Goal: Task Accomplishment & Management: Complete application form

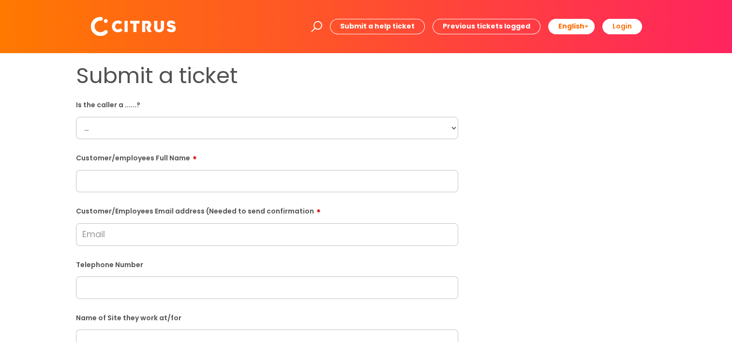
click at [162, 185] on input "text" at bounding box center [267, 181] width 382 height 22
click at [144, 123] on select "... Citrus Customer Citrus Employee [DEMOGRAPHIC_DATA] Supplier" at bounding box center [267, 128] width 382 height 22
select select "Citrus Customer"
click at [76, 117] on select "... Citrus Customer Citrus Employee [DEMOGRAPHIC_DATA] Supplier" at bounding box center [267, 128] width 382 height 22
click at [110, 166] on div "Customer/employees Full Name" at bounding box center [267, 171] width 382 height 43
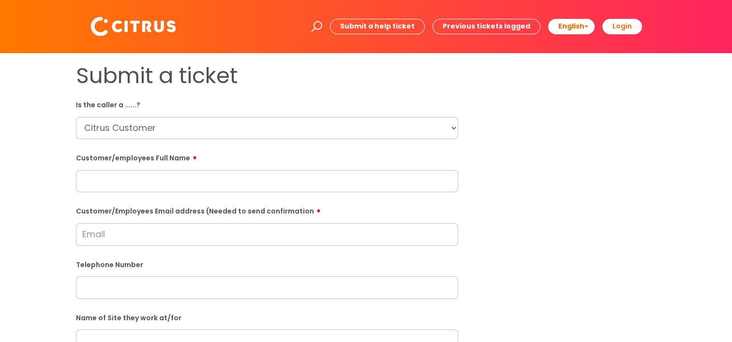
click at [114, 180] on input "text" at bounding box center [267, 181] width 382 height 22
paste input "[PERSON_NAME]"
type input "[PERSON_NAME]"
click at [173, 232] on input "Customer/Employees Email address (Needed to send confirmation" at bounding box center [267, 234] width 382 height 22
paste input "[EMAIL_ADDRESS][DOMAIN_NAME]"
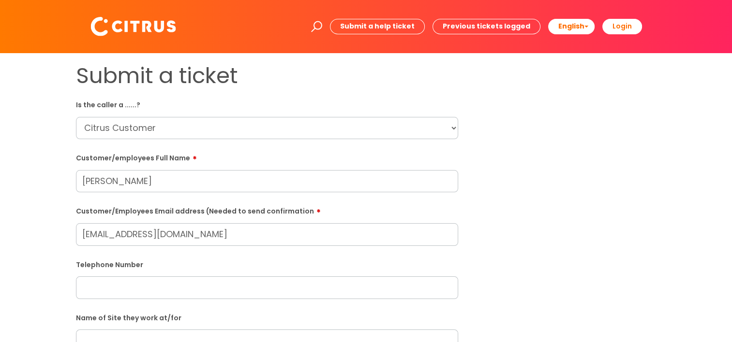
click at [235, 236] on input "[EMAIL_ADDRESS][DOMAIN_NAME]" at bounding box center [267, 234] width 382 height 22
type input "[EMAIL_ADDRESS][DOMAIN_NAME]"
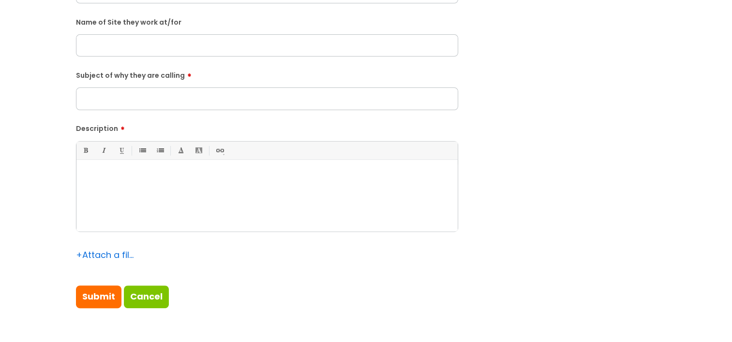
scroll to position [338, 0]
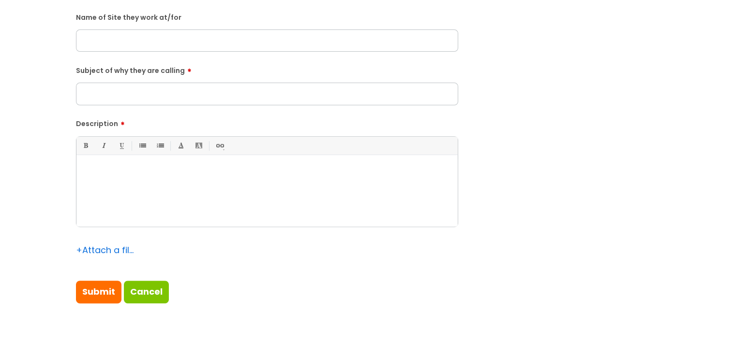
click at [185, 186] on div at bounding box center [266, 193] width 381 height 67
click at [81, 172] on div "[DATE]" at bounding box center [266, 193] width 381 height 67
click at [357, 200] on div "She is calling to let you know she will not be in on the [DATE]" at bounding box center [266, 193] width 381 height 67
click at [308, 190] on div "She is calling to let you know she will not be in on the [DATE]." at bounding box center [266, 193] width 381 height 67
click at [304, 162] on div "She is calling to let you know she will not be in on the [DATE]." at bounding box center [266, 193] width 381 height 67
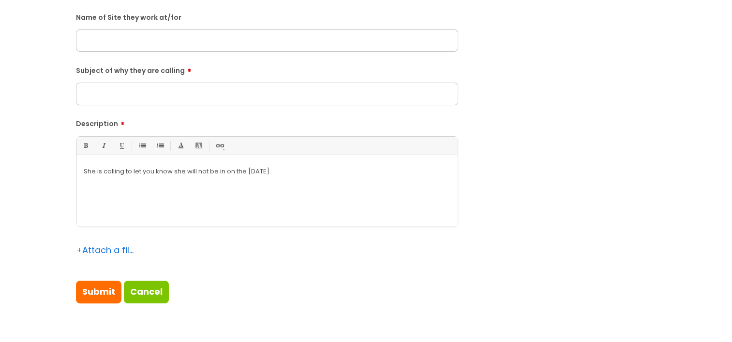
click at [311, 186] on div "She is calling to let you know she will not be in on the [DATE]." at bounding box center [266, 193] width 381 height 67
click at [303, 178] on div "She is calling to let you know she will not be in on the [DATE]." at bounding box center [266, 193] width 381 height 67
click at [135, 180] on div "She is calling to let you know she will not be in on the [DATE]." at bounding box center [266, 193] width 381 height 67
click at [168, 180] on div "She is calling to let you know she will not be in on the [DATE]." at bounding box center [266, 193] width 381 height 67
click at [229, 181] on div "She is calling to let you know she will not be in on the [DATE]." at bounding box center [266, 193] width 381 height 67
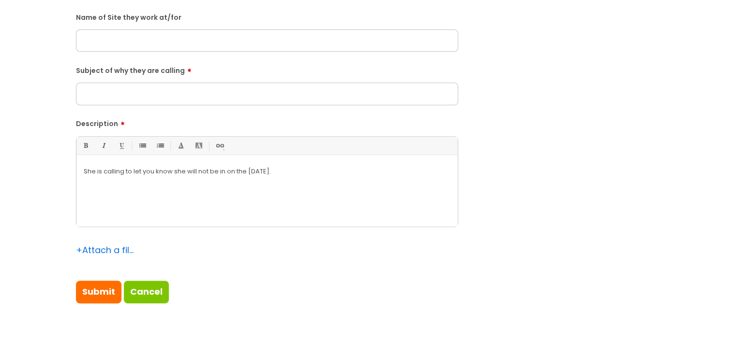
click at [284, 180] on div "She is calling to let you know she will not be in on the [DATE]." at bounding box center [266, 193] width 381 height 67
click at [323, 179] on div "She is calling to let you know she will not be in on the [DATE]." at bounding box center [266, 193] width 381 height 67
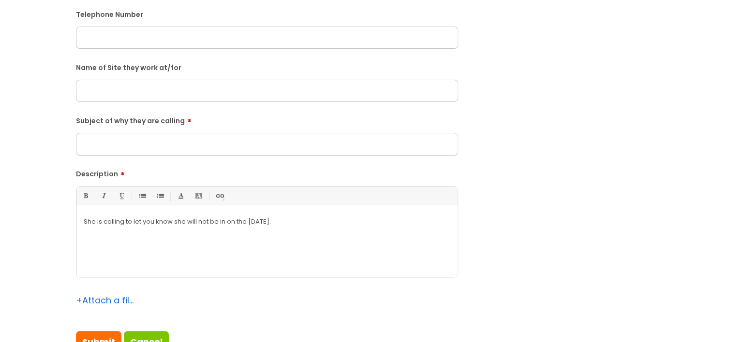
scroll to position [242, 0]
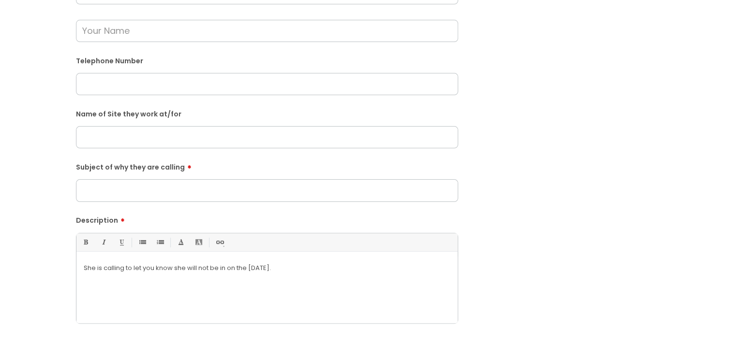
click at [140, 130] on input "text" at bounding box center [267, 137] width 382 height 22
paste input "Rothamph Stead"
type input "Rothamph Stead"
click at [151, 195] on input "Subject of why they are calling" at bounding box center [267, 190] width 382 height 22
type input "Absence in October"
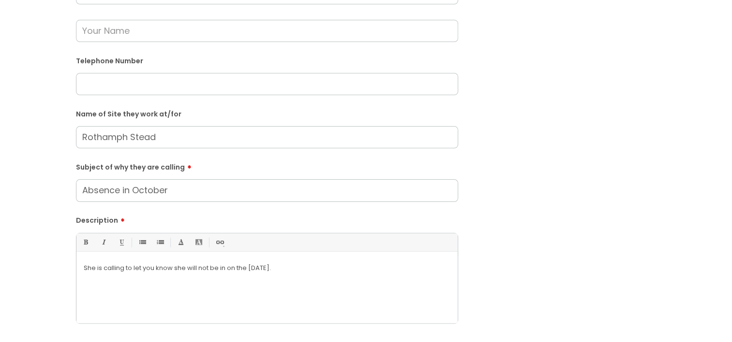
click at [334, 275] on div "She is calling to let you know she will not be in on the [DATE]." at bounding box center [266, 290] width 381 height 67
click at [295, 284] on div "She is calling to let you know she will not be in on the [DATE]." at bounding box center [266, 290] width 381 height 67
click at [299, 275] on div "She is calling to let you know she will not be in on the [DATE]." at bounding box center [266, 290] width 381 height 67
click at [288, 271] on p "She is calling to let you know she will not be in on the [DATE]." at bounding box center [267, 268] width 367 height 9
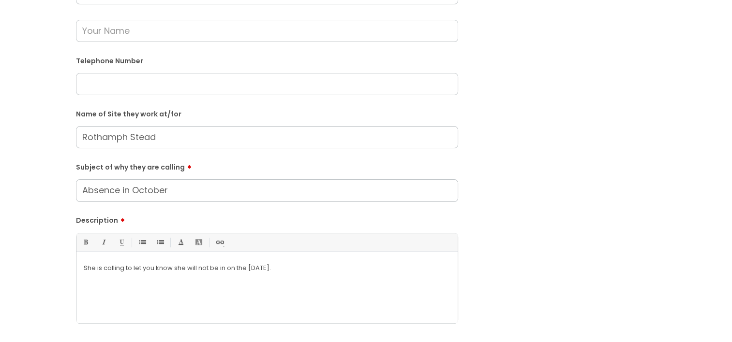
click at [296, 270] on p "She is calling to let you know she will not be in on the [DATE]." at bounding box center [267, 268] width 367 height 9
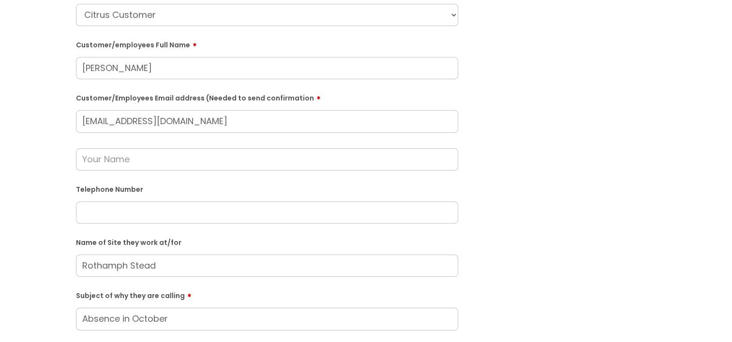
scroll to position [97, 0]
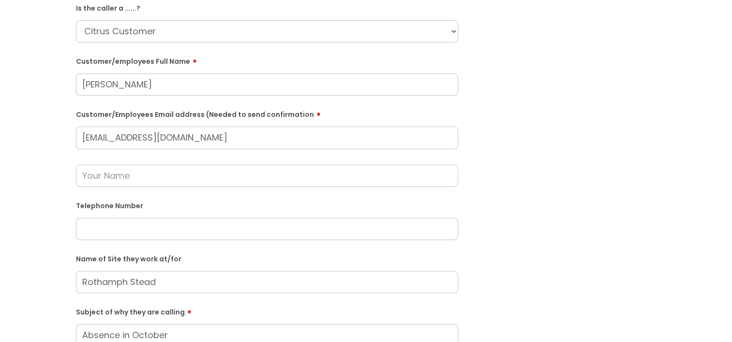
click at [119, 180] on input "text" at bounding box center [267, 176] width 382 height 22
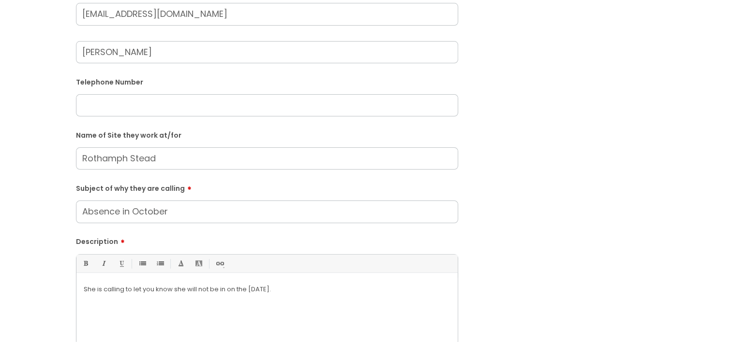
scroll to position [387, 0]
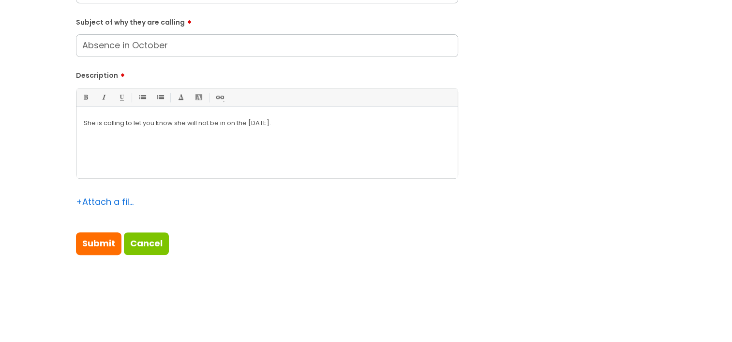
type input "[PERSON_NAME]"
click at [294, 142] on div "She is calling to let you know she will not be in on the [DATE]." at bounding box center [266, 145] width 381 height 67
click at [331, 132] on div "She is calling to let you know she will not be in on the [DATE] for a funeral." at bounding box center [266, 145] width 381 height 67
click at [268, 125] on p "She is calling to let you know she will not be in on the [DATE] for a funeral." at bounding box center [267, 123] width 367 height 9
click at [256, 125] on p "She is calling to let you know she will not be in on the [DATE] for a funeral." at bounding box center [267, 123] width 367 height 9
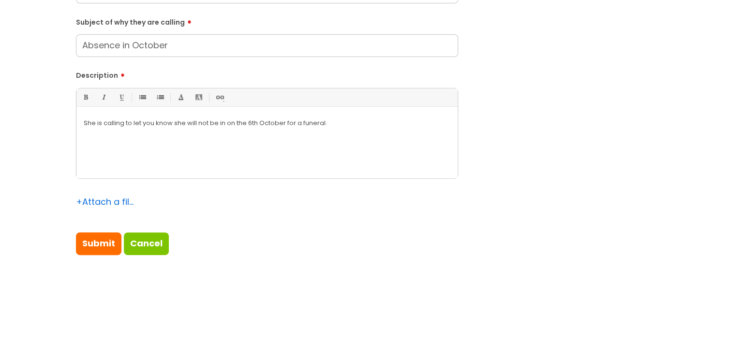
drag, startPoint x: 367, startPoint y: 129, endPoint x: 125, endPoint y: 138, distance: 242.4
click at [125, 138] on div "She is calling to let you know she will not be in on the 6t h October for a fun…" at bounding box center [266, 145] width 381 height 67
copy p "to let you know she will not be in on the 6t h October for a funeral."
click at [413, 122] on p "She is calling to let you know she will not be in on the 6t h October for a fun…" at bounding box center [267, 123] width 367 height 9
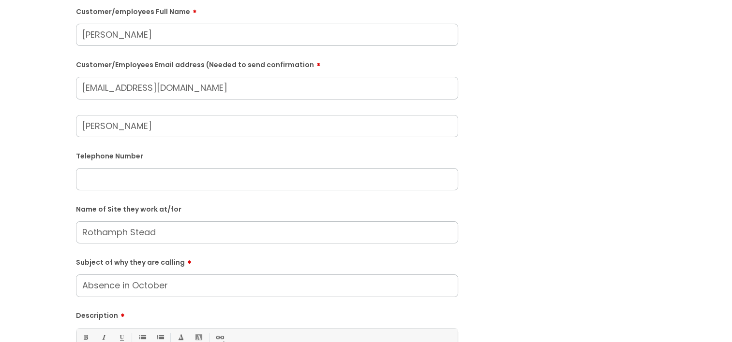
scroll to position [145, 0]
click at [148, 186] on input "text" at bounding box center [267, 181] width 382 height 22
paste input "07455909351"
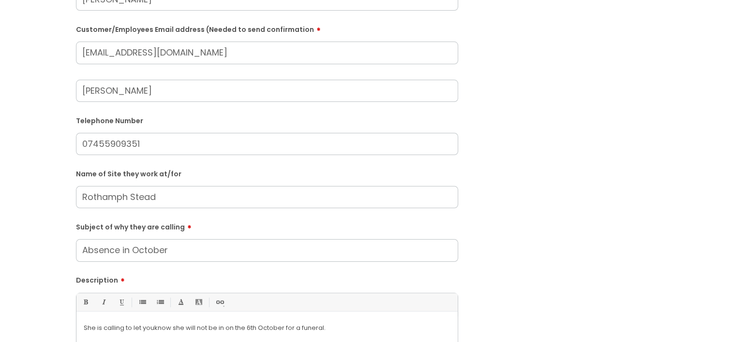
scroll to position [242, 0]
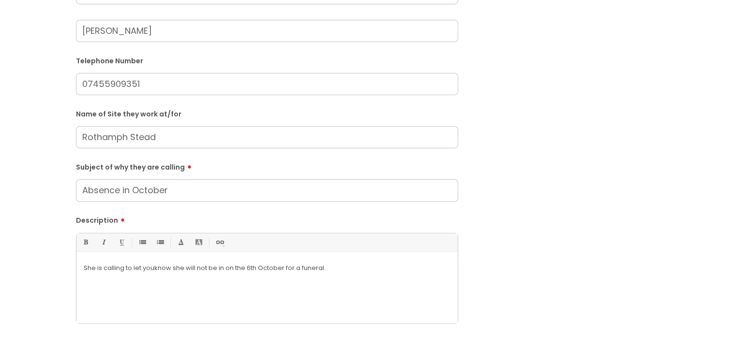
type input "07455909351"
drag, startPoint x: 153, startPoint y: 191, endPoint x: 79, endPoint y: 191, distance: 73.5
click at [79, 191] on input "Absence in October" at bounding box center [267, 190] width 382 height 22
click at [143, 189] on input "Absence in October" at bounding box center [267, 190] width 382 height 22
drag, startPoint x: 179, startPoint y: 191, endPoint x: 4, endPoint y: 193, distance: 175.1
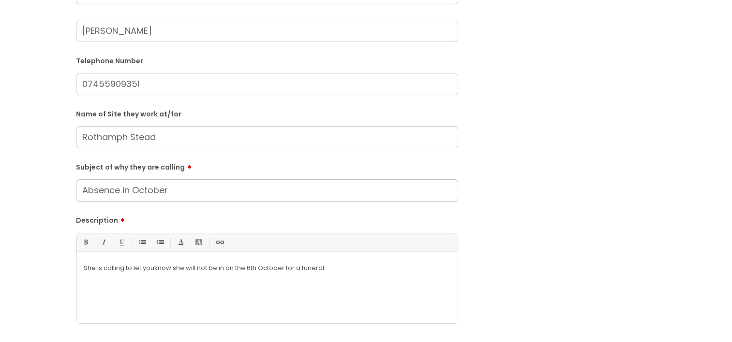
click at [4, 193] on div "Submit a ticket Is the caller a ......? ... Citrus Customer Citrus Employee [DE…" at bounding box center [366, 133] width 732 height 645
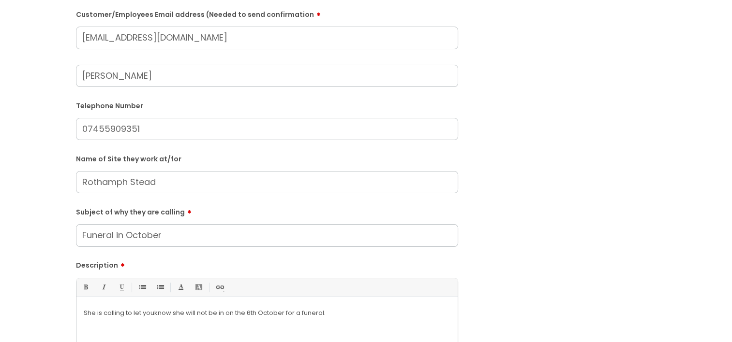
scroll to position [145, 0]
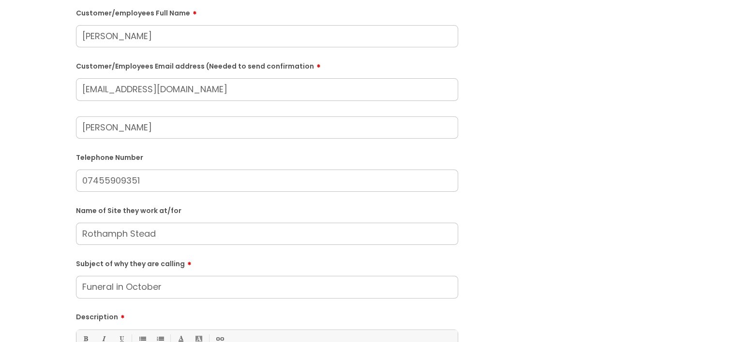
type input "Funeral in October"
click at [145, 190] on input "07455909351" at bounding box center [267, 181] width 382 height 22
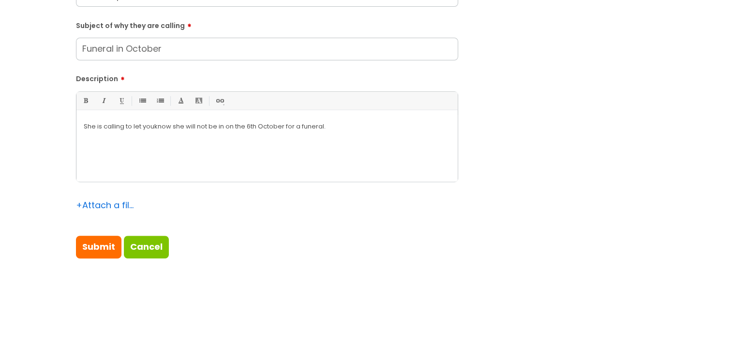
scroll to position [387, 0]
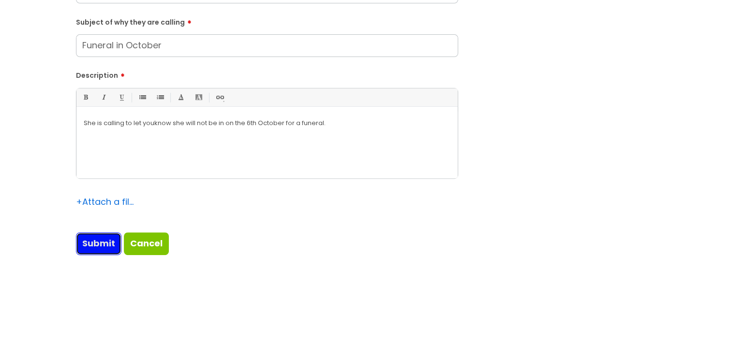
click at [94, 242] on input "Submit" at bounding box center [98, 244] width 45 height 22
type input "Please Wait..."
